Goal: Task Accomplishment & Management: Manage account settings

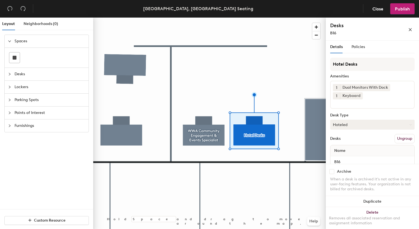
click at [356, 125] on button "Hoteled" at bounding box center [372, 125] width 84 height 10
click at [359, 143] on div "Assigned" at bounding box center [358, 141] width 55 height 8
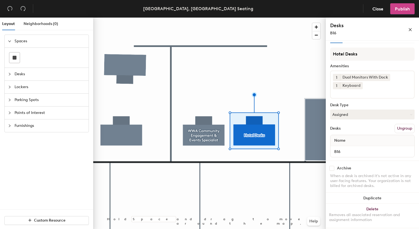
click at [397, 11] on span "Publish" at bounding box center [402, 8] width 15 height 5
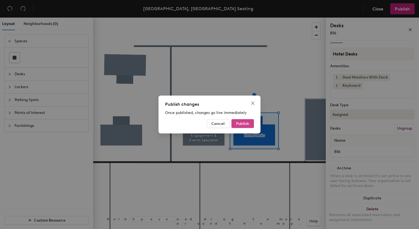
click at [241, 123] on span "Publish" at bounding box center [242, 123] width 13 height 5
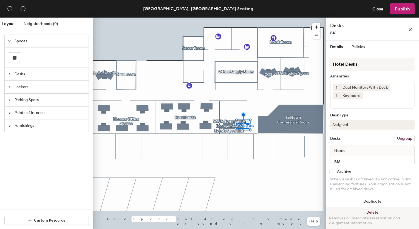
click at [364, 211] on button "Delete Removes all associated reservation and assignment information" at bounding box center [372, 219] width 93 height 24
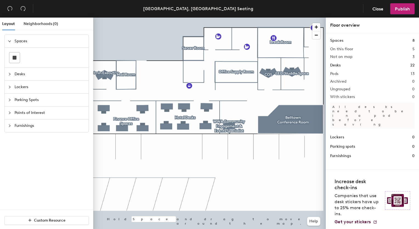
click at [19, 73] on span "Desks" at bounding box center [50, 74] width 71 height 13
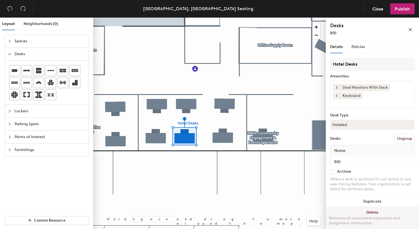
click at [374, 214] on button "Delete Removes all associated reservation and assignment information" at bounding box center [372, 219] width 93 height 24
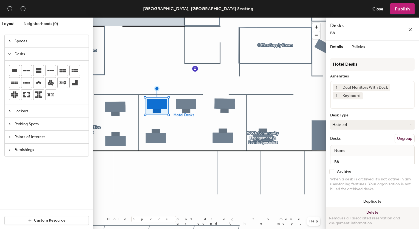
click at [368, 213] on button "Delete Removes all associated reservation and assignment information" at bounding box center [372, 219] width 93 height 24
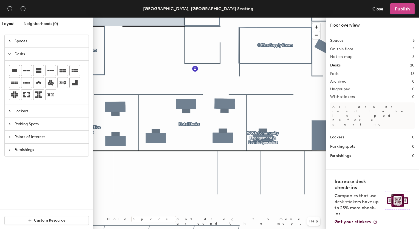
click at [407, 8] on span "Publish" at bounding box center [402, 8] width 15 height 5
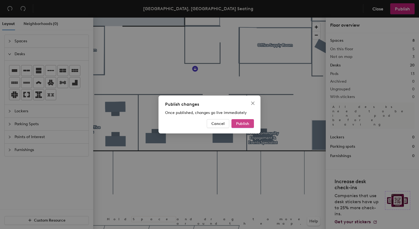
click at [241, 124] on span "Publish" at bounding box center [242, 123] width 13 height 5
